Goal: Navigation & Orientation: Understand site structure

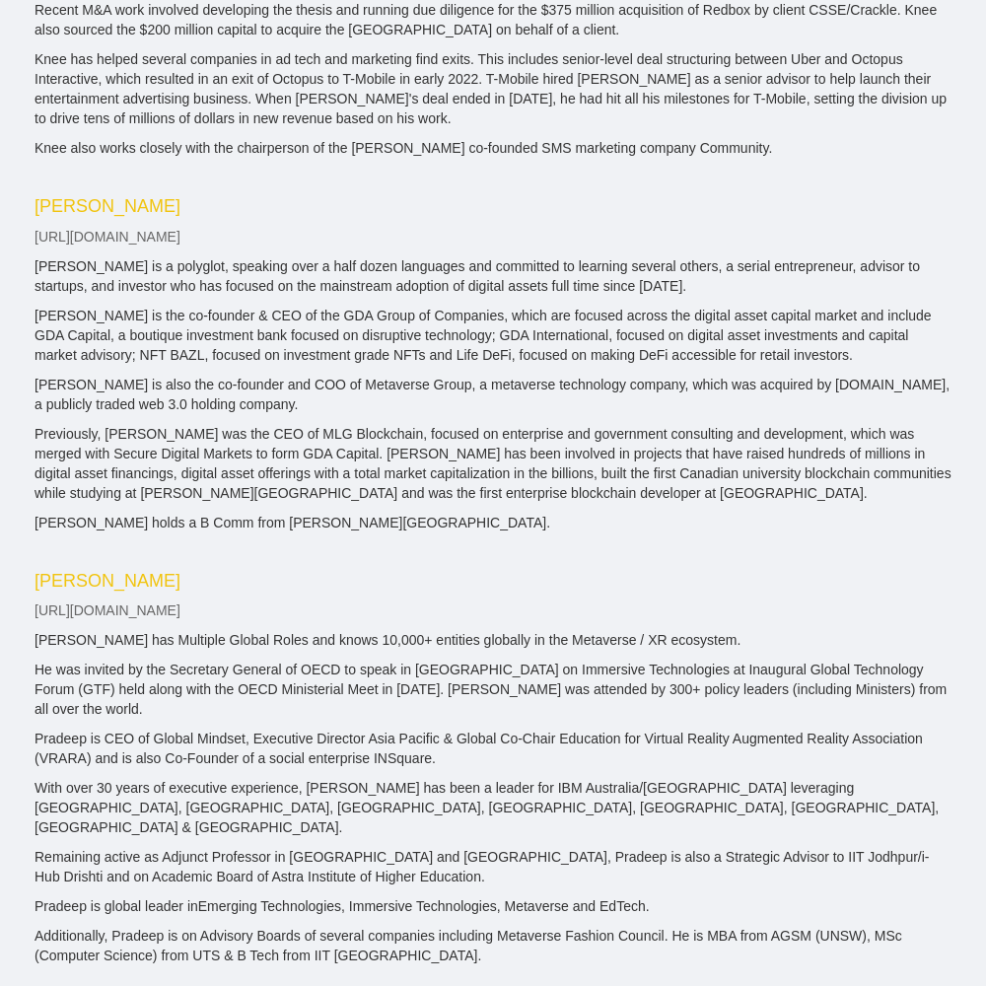
scroll to position [3420, 0]
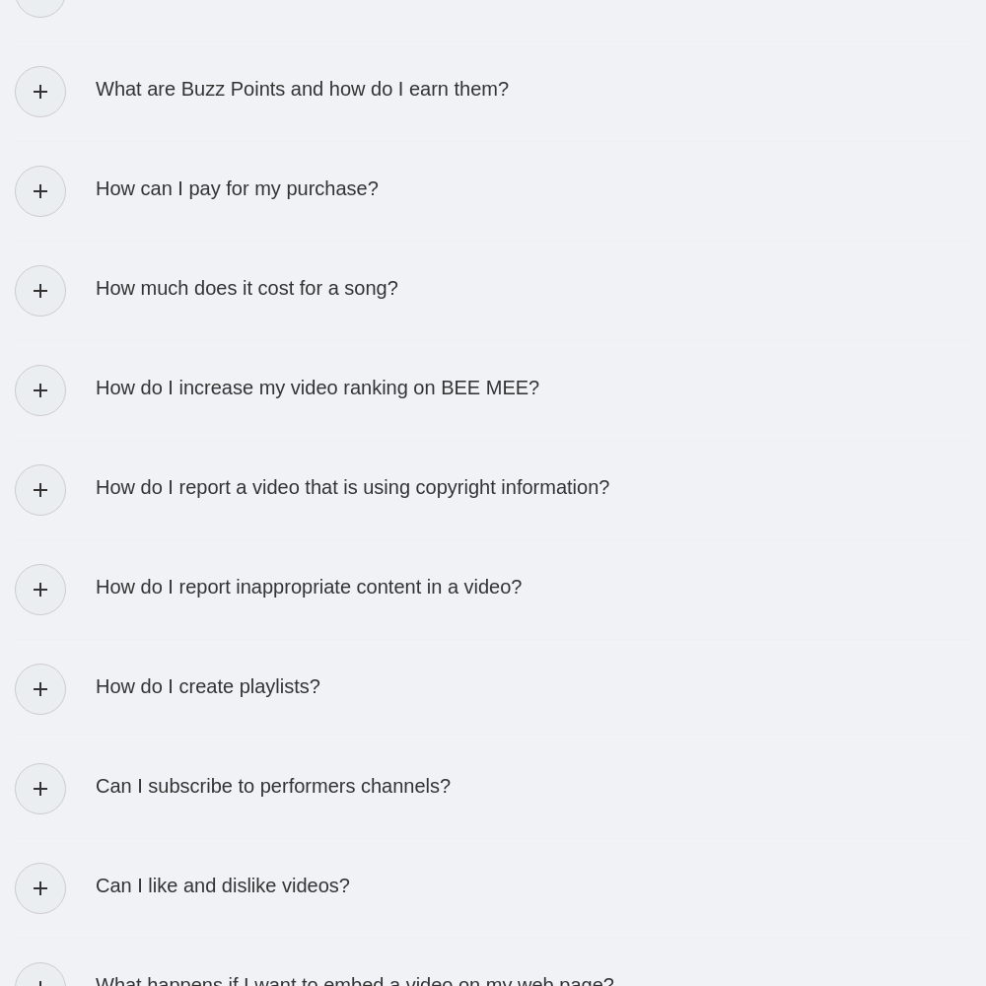
scroll to position [3889, 0]
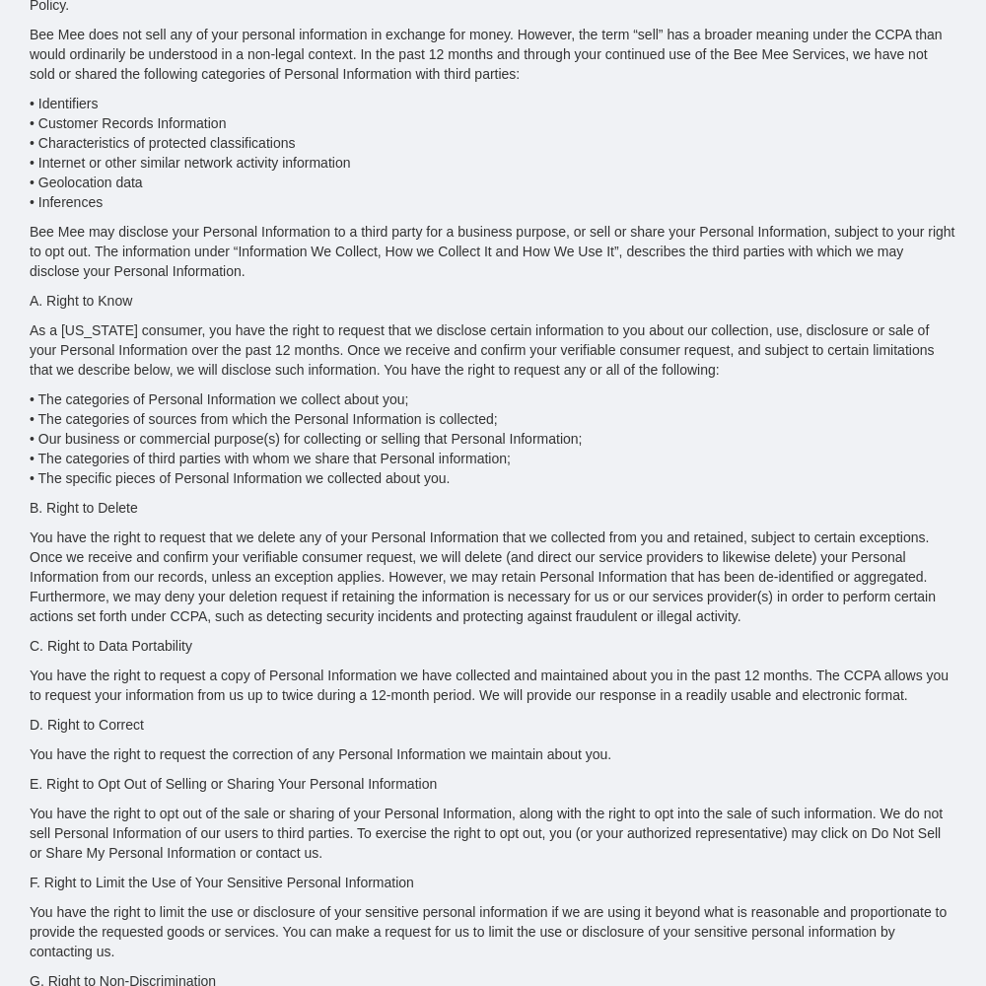
scroll to position [8873, 0]
